Goal: Task Accomplishment & Management: Use online tool/utility

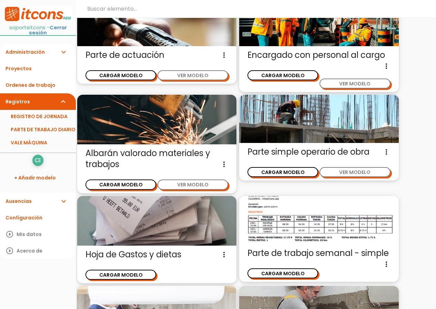
scroll to position [258, 0]
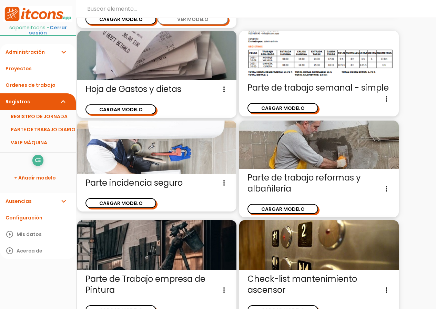
scroll to position [307, 0]
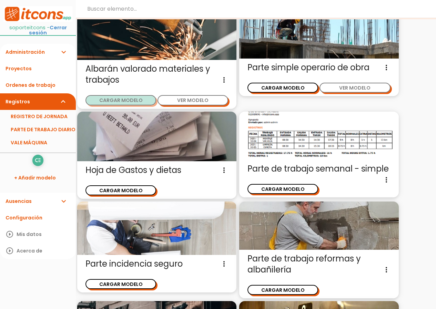
click at [130, 98] on button "CARGAR MODELO" at bounding box center [120, 100] width 71 height 10
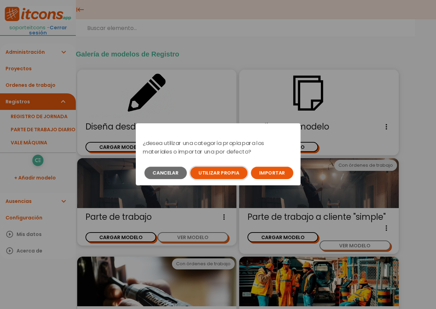
click at [232, 173] on button "Utilizar propia" at bounding box center [218, 173] width 57 height 12
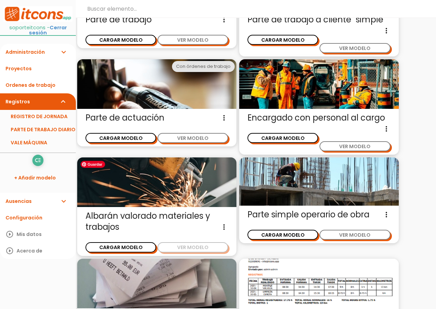
scroll to position [189, 0]
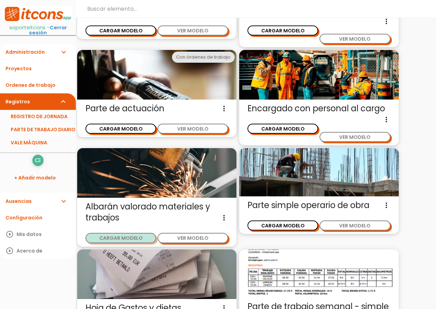
click at [140, 239] on button "CARGAR MODELO" at bounding box center [120, 238] width 71 height 10
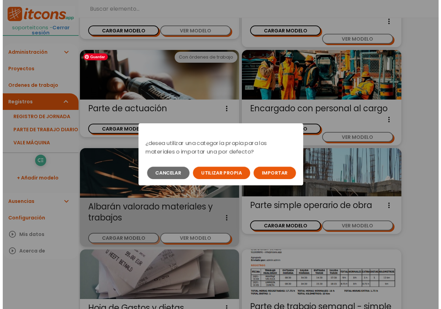
scroll to position [0, 0]
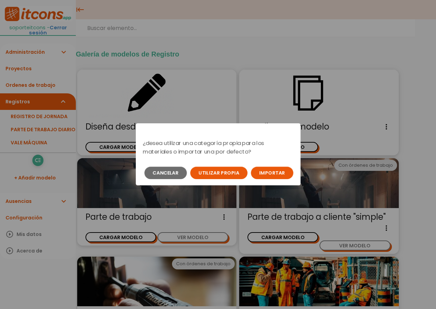
click at [268, 176] on button "Importar" at bounding box center [272, 173] width 42 height 12
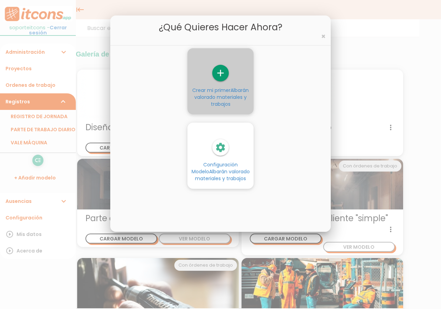
click at [229, 100] on span "Albarán valorado materiales y trabajos" at bounding box center [221, 97] width 54 height 21
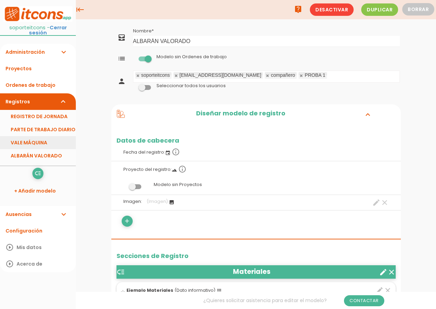
click at [45, 136] on link "VALE MÁQUINA" at bounding box center [38, 142] width 76 height 13
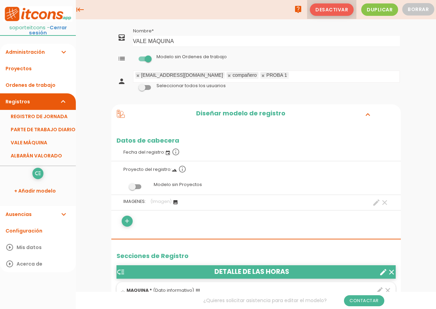
click at [340, 12] on span "Desactivar" at bounding box center [332, 9] width 44 height 12
click at [341, 16] on span "Desactivar" at bounding box center [332, 9] width 44 height 12
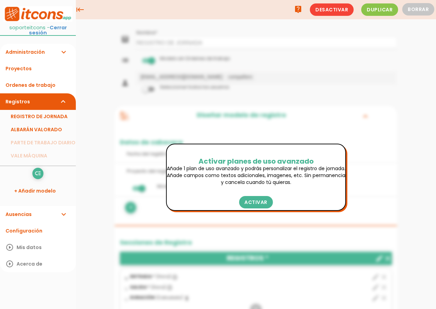
click at [40, 212] on link "Ausencias expand_more" at bounding box center [38, 214] width 76 height 17
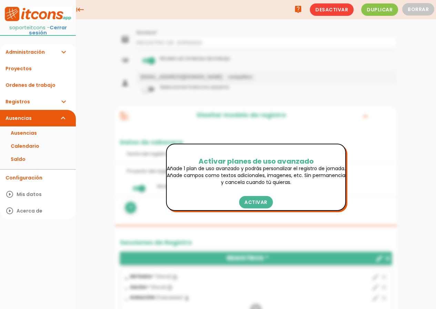
click at [45, 101] on link "Registros expand_more" at bounding box center [38, 101] width 76 height 17
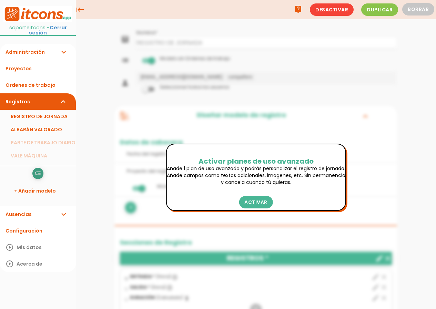
click at [39, 169] on icon "low_priority" at bounding box center [37, 173] width 7 height 11
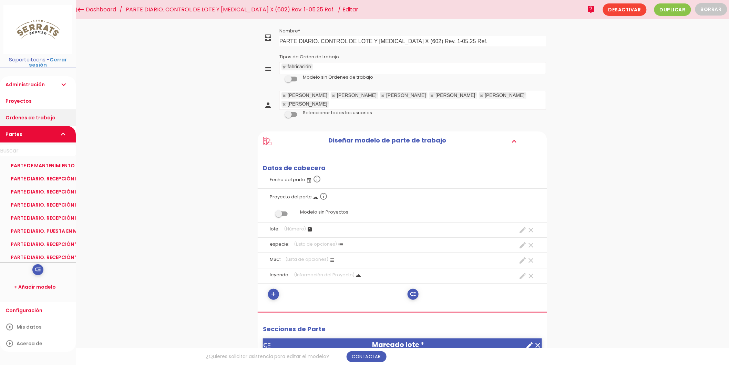
click at [35, 115] on link "Ordenes de trabajo" at bounding box center [38, 117] width 76 height 17
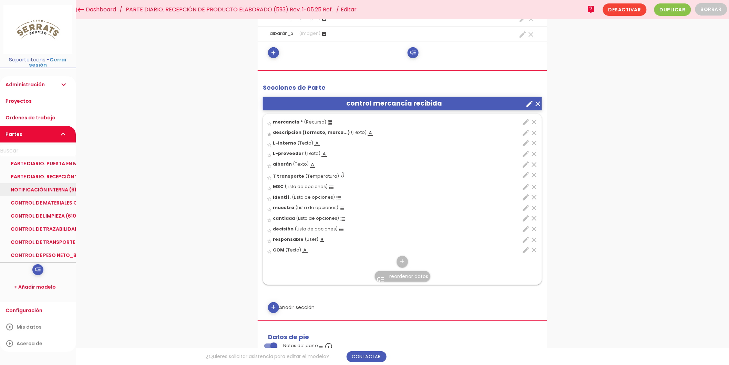
scroll to position [229, 0]
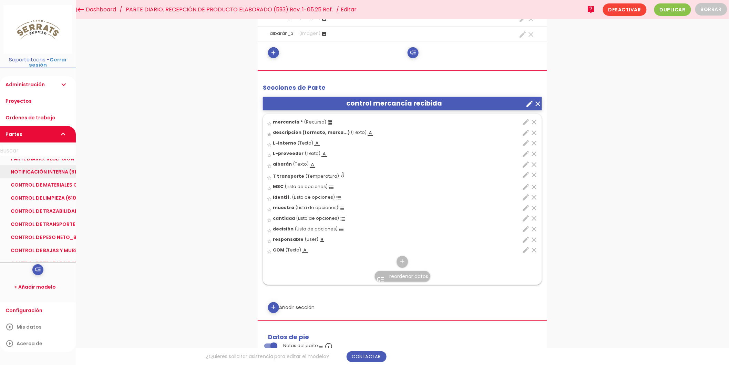
click at [56, 166] on link "NOTIFICACIÓN INTERNA (611) Rev. 1-05.25 Ref." at bounding box center [38, 171] width 76 height 13
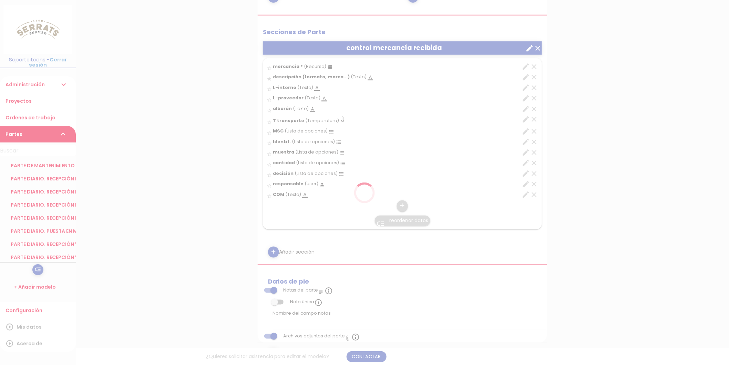
scroll to position [345, 0]
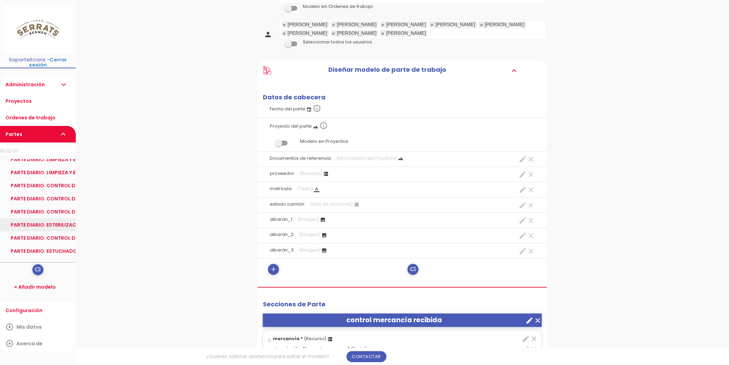
scroll to position [115, 0]
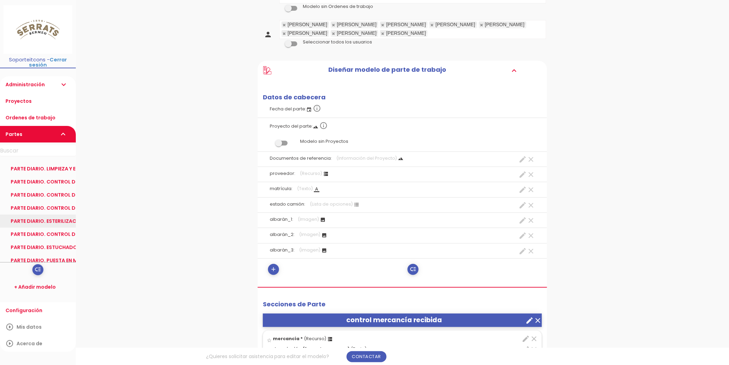
click at [39, 215] on link "PARTE DIARIO. ESTERILIZACIÓN (601) Rev. 2-07.25 Ref." at bounding box center [38, 220] width 76 height 13
